Goal: Find specific page/section: Find specific page/section

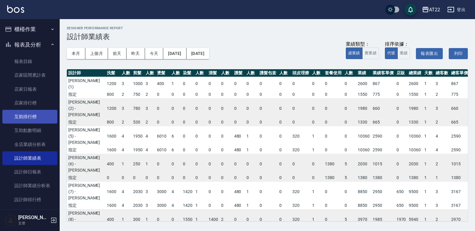
click at [33, 126] on link "互助點數明細" at bounding box center [29, 130] width 55 height 14
click at [22, 120] on link "互助排行榜" at bounding box center [29, 117] width 55 height 14
click at [27, 115] on link "互助排行榜" at bounding box center [29, 117] width 55 height 14
click at [30, 118] on link "互助排行榜" at bounding box center [29, 117] width 55 height 14
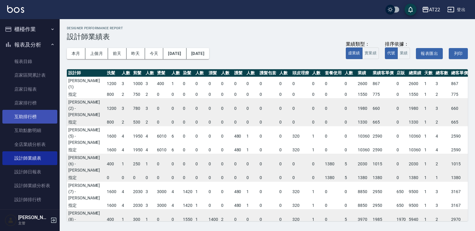
click at [31, 110] on link "互助排行榜" at bounding box center [29, 117] width 55 height 14
click at [23, 114] on link "互助排行榜" at bounding box center [29, 117] width 55 height 14
click at [23, 115] on link "互助排行榜" at bounding box center [29, 117] width 55 height 14
click at [25, 113] on link "互助排行榜" at bounding box center [29, 117] width 55 height 14
click at [22, 117] on link "互助排行榜" at bounding box center [29, 117] width 55 height 14
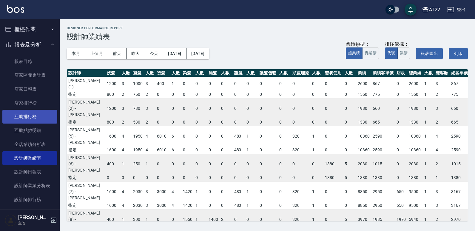
click at [20, 124] on link "互助點數明細" at bounding box center [29, 130] width 55 height 14
click at [22, 120] on link "互助排行榜" at bounding box center [29, 117] width 55 height 14
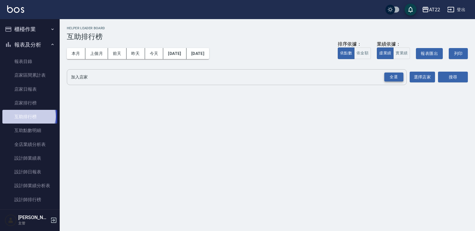
click at [394, 77] on div "全選" at bounding box center [393, 76] width 19 height 9
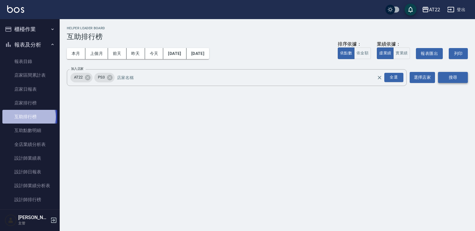
click at [461, 79] on button "搜尋" at bounding box center [453, 77] width 30 height 11
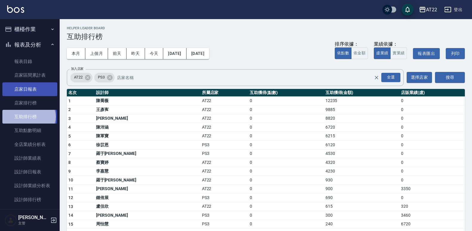
click at [43, 87] on link "店家日報表" at bounding box center [29, 89] width 55 height 14
